Goal: Find specific page/section: Find specific page/section

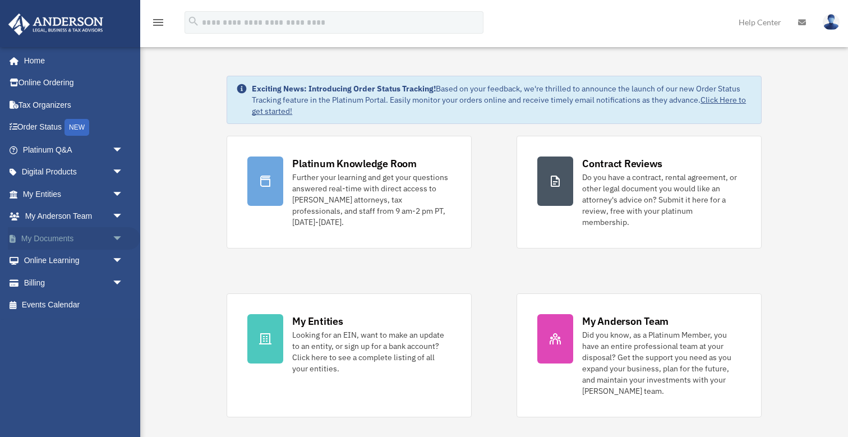
click at [117, 231] on span "arrow_drop_down" at bounding box center [123, 238] width 22 height 23
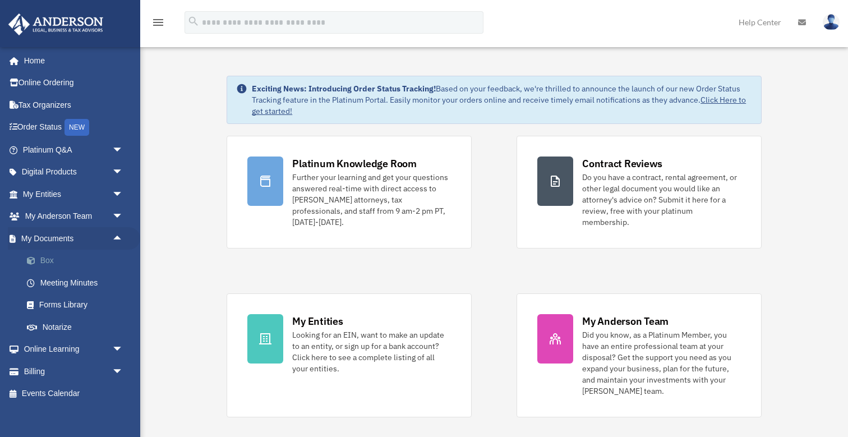
click at [49, 258] on link "Box" at bounding box center [78, 260] width 124 height 22
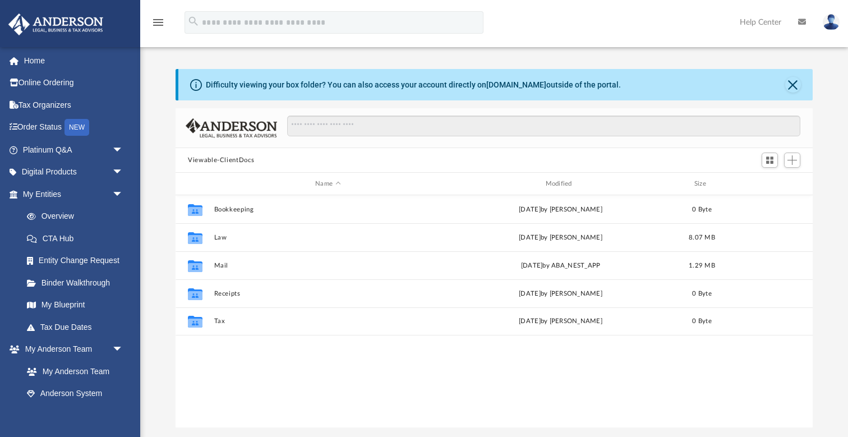
scroll to position [255, 637]
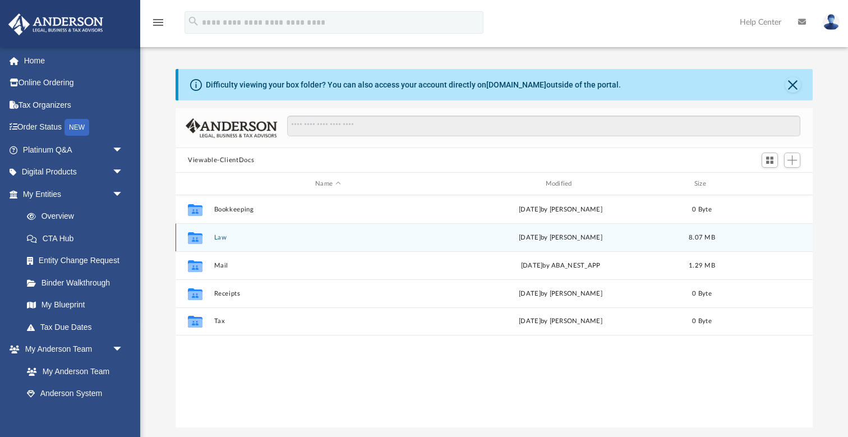
click at [221, 236] on button "Law" at bounding box center [328, 237] width 228 height 7
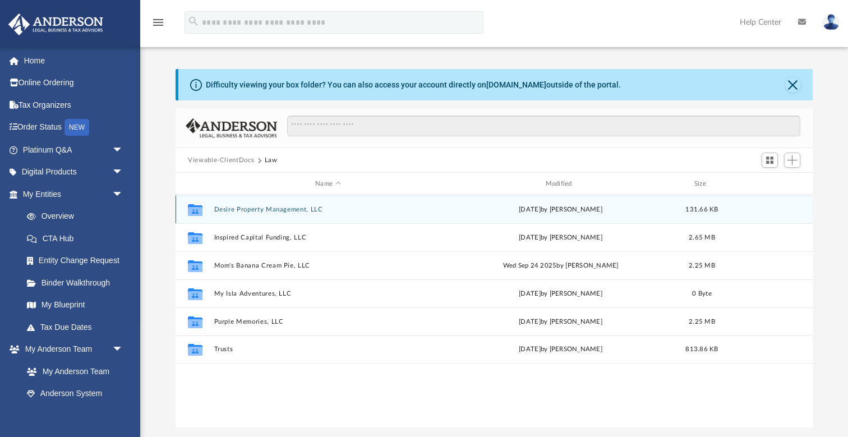
click at [251, 210] on button "Desire Property Management, LLC" at bounding box center [328, 209] width 228 height 7
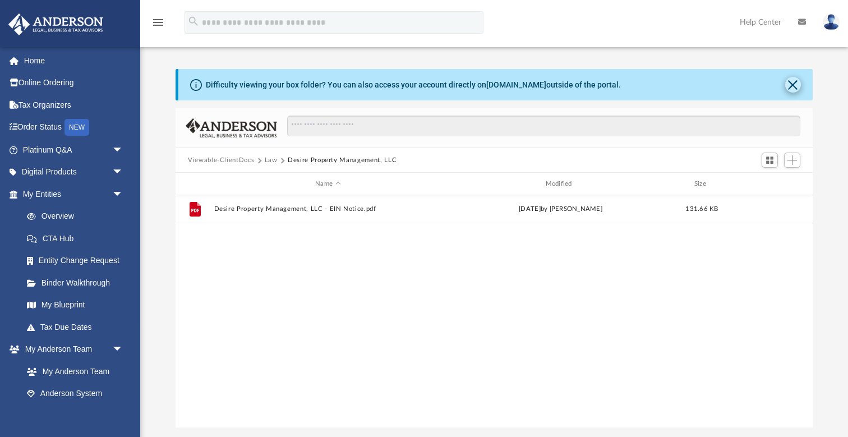
click at [795, 84] on button "Close" at bounding box center [793, 85] width 16 height 16
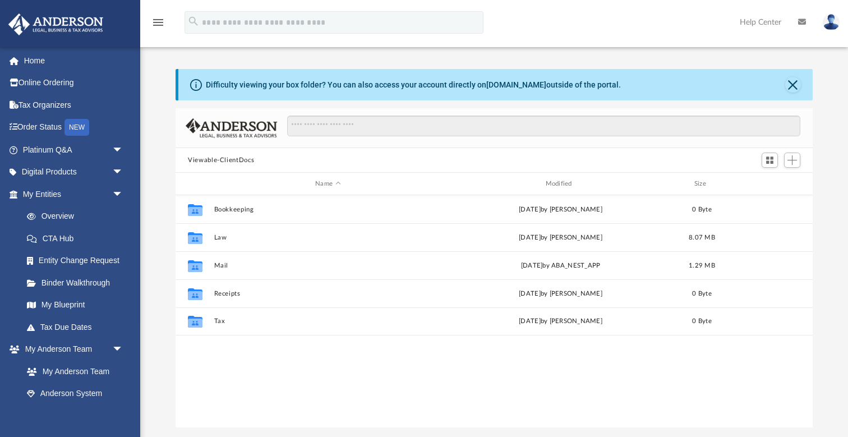
scroll to position [255, 637]
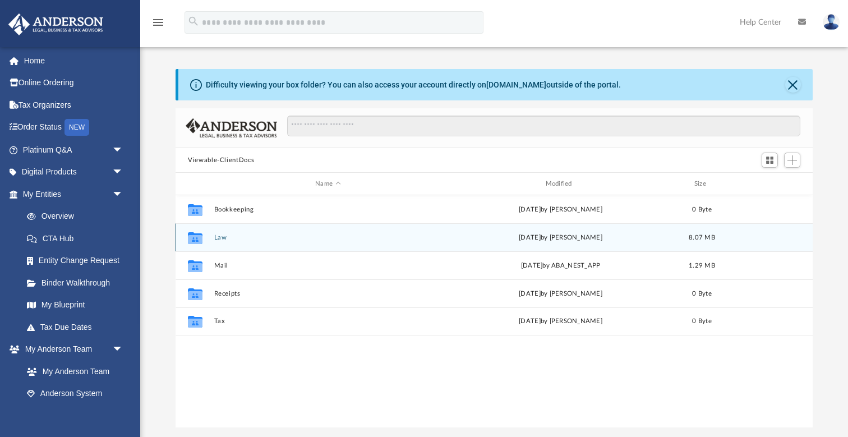
click at [223, 237] on button "Law" at bounding box center [328, 237] width 228 height 7
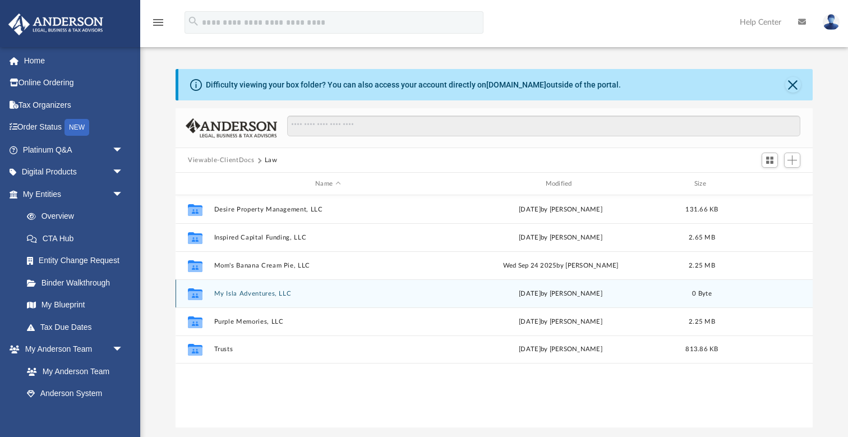
click at [250, 294] on button "My Isla Adventures, LLC" at bounding box center [328, 293] width 228 height 7
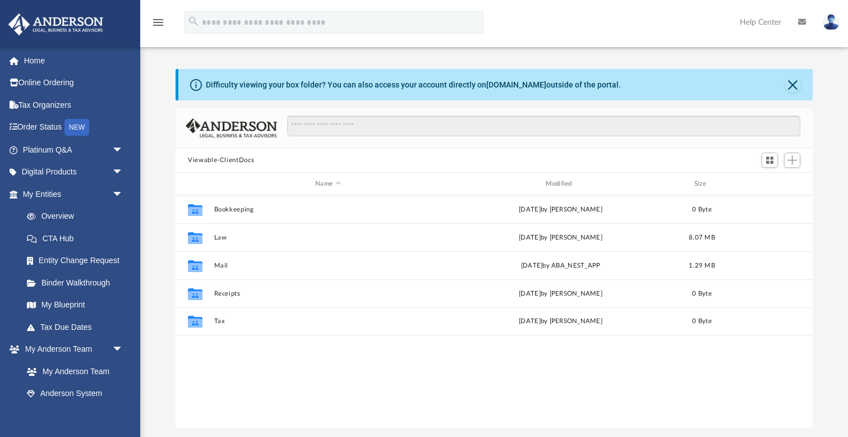
scroll to position [255, 637]
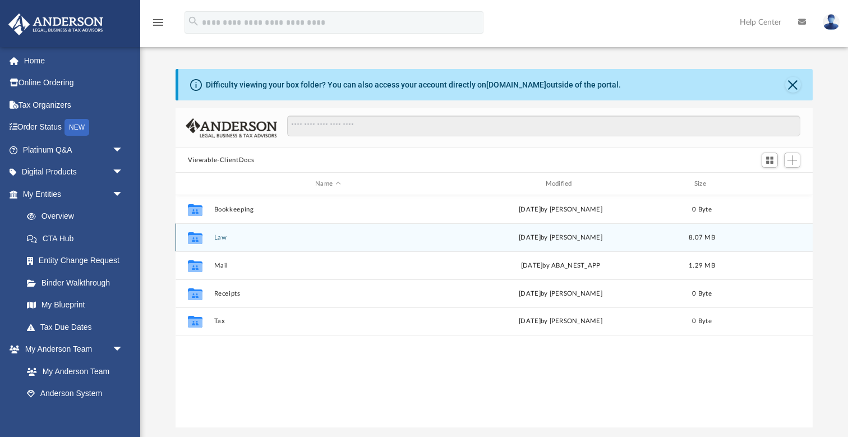
click at [220, 234] on button "Law" at bounding box center [328, 237] width 228 height 7
